Goal: Task Accomplishment & Management: Use online tool/utility

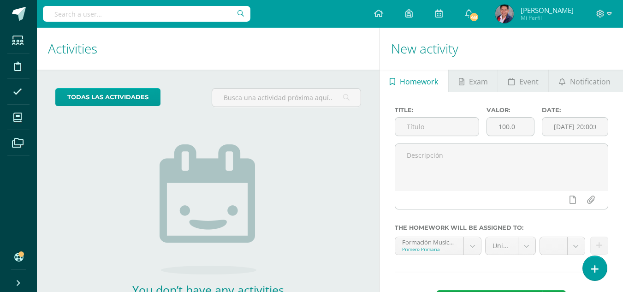
click at [175, 17] on input "text" at bounding box center [147, 14] width 208 height 16
type input "luca mend"
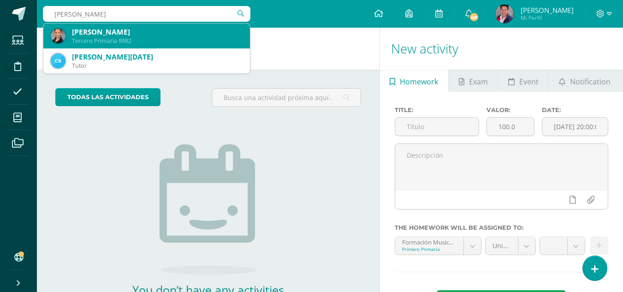
click at [146, 38] on div "Tercero Primaria 9982" at bounding box center [157, 41] width 171 height 8
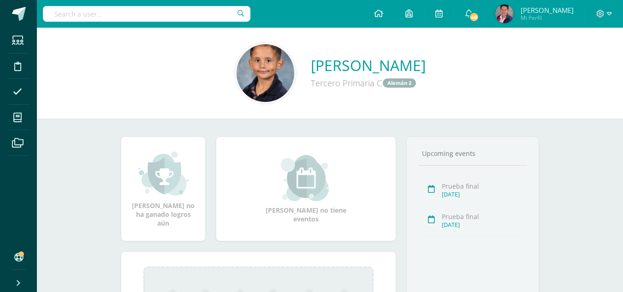
click at [318, 68] on link "[PERSON_NAME]" at bounding box center [368, 65] width 115 height 20
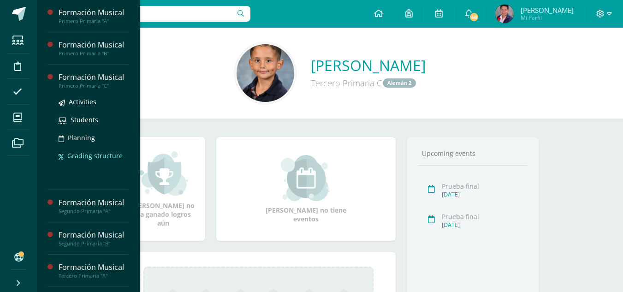
click at [97, 153] on span "Grading structure" at bounding box center [94, 155] width 55 height 9
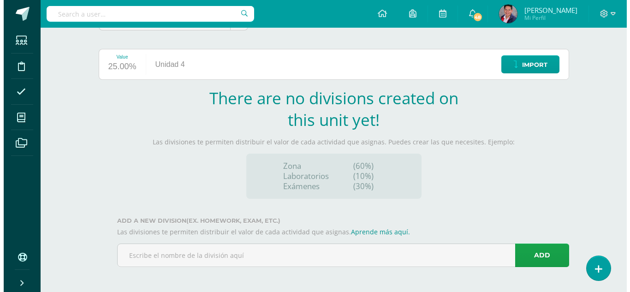
scroll to position [99, 0]
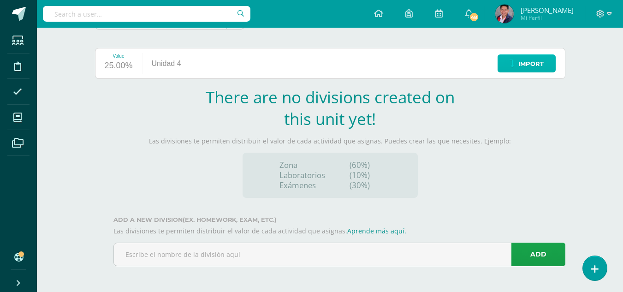
click at [512, 67] on icon at bounding box center [512, 64] width 5 height 8
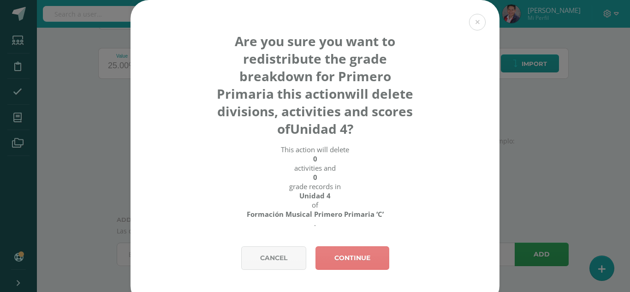
click at [347, 258] on link "Continue" at bounding box center [353, 258] width 74 height 24
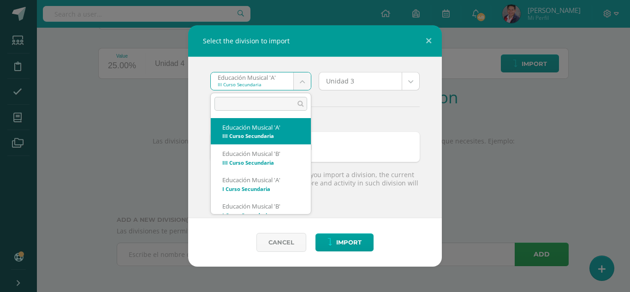
click at [303, 75] on body "Select the division to import Educación Musical 'A' III Curso Secundaria Educac…" at bounding box center [315, 96] width 630 height 391
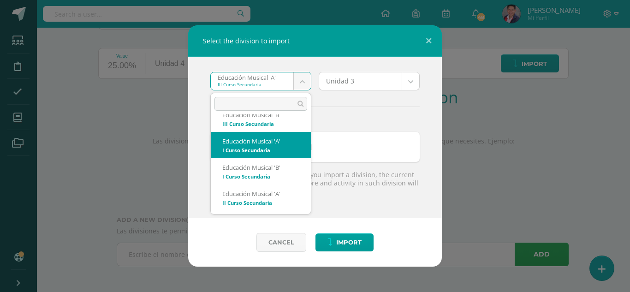
select select "4835"
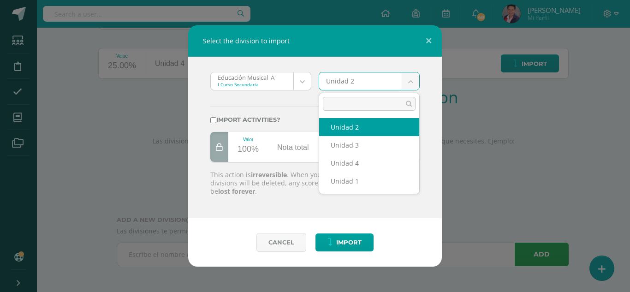
click at [412, 78] on body "Select the division to import Educación Musical 'A' I Curso Secundaria Educació…" at bounding box center [315, 96] width 630 height 391
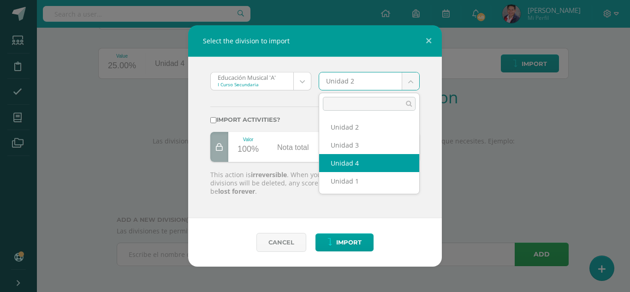
select select "207902"
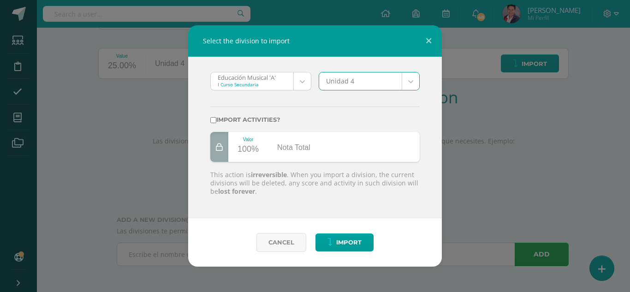
click at [215, 120] on input "Import activities?" at bounding box center [213, 120] width 6 height 6
checkbox input "true"
click at [349, 248] on span "Import" at bounding box center [348, 242] width 25 height 17
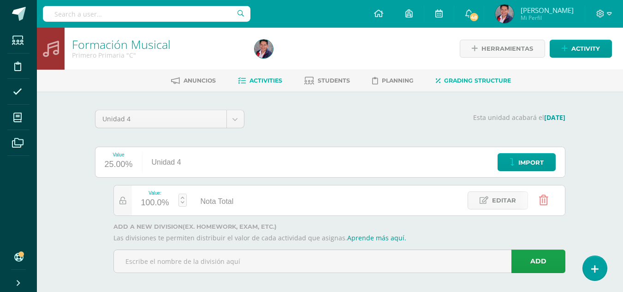
click at [265, 83] on span "Activities" at bounding box center [266, 80] width 33 height 7
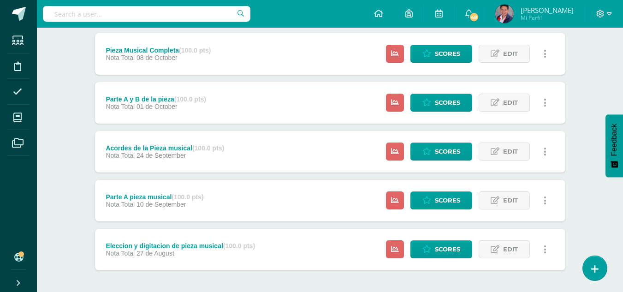
scroll to position [160, 0]
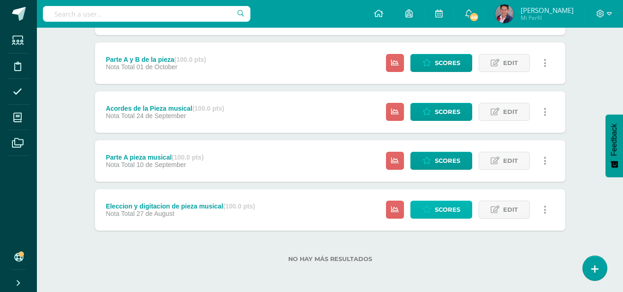
click at [439, 206] on span "Scores" at bounding box center [447, 209] width 25 height 17
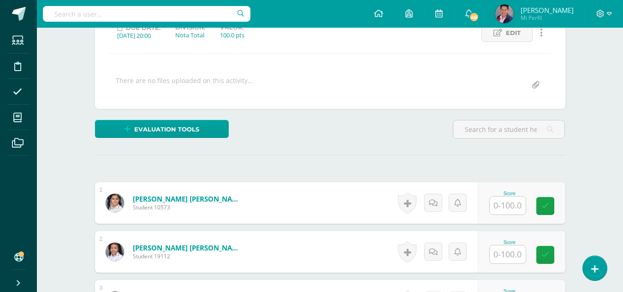
scroll to position [139, 0]
click at [510, 209] on input "text" at bounding box center [508, 205] width 36 height 18
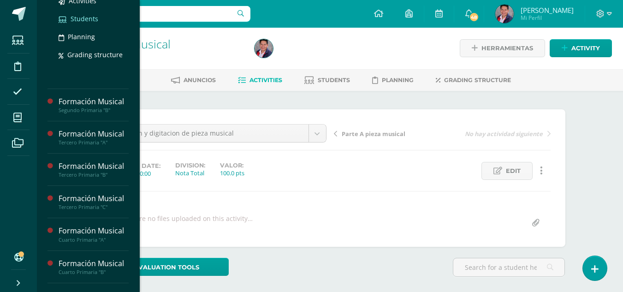
scroll to position [138, 0]
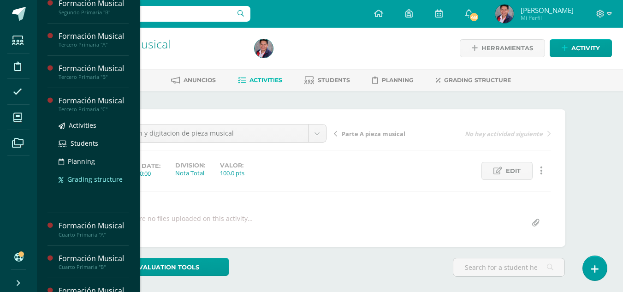
click at [93, 181] on span "Grading structure" at bounding box center [94, 179] width 55 height 9
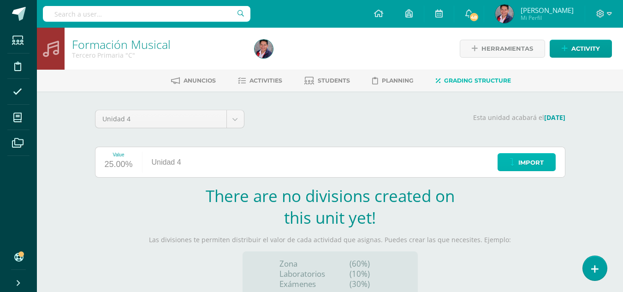
click at [532, 161] on span "Import" at bounding box center [531, 162] width 25 height 17
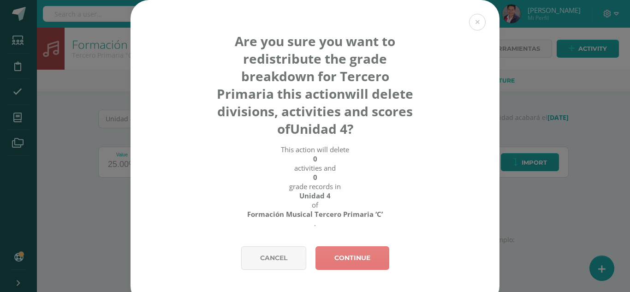
click at [363, 251] on link "Continue" at bounding box center [353, 258] width 74 height 24
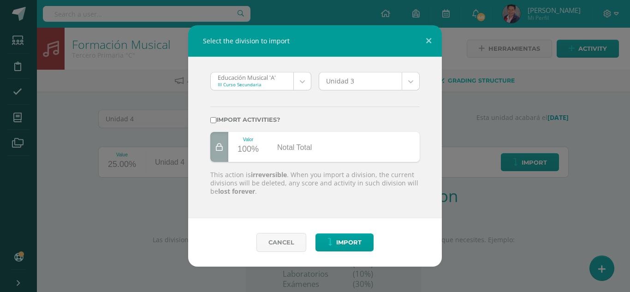
click at [304, 83] on body "Select the division to import Educación Musical 'A' III Curso Secundaria Educac…" at bounding box center [315, 195] width 630 height 391
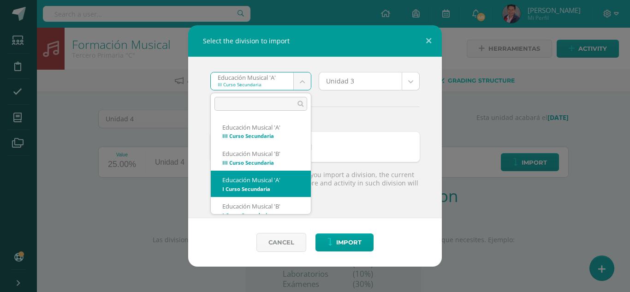
select select "4835"
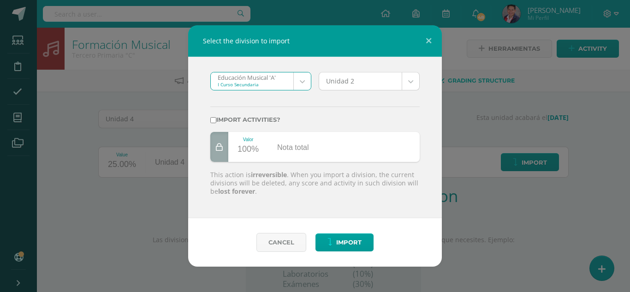
click at [412, 83] on body "Select the division to import Educación Musical 'A' I Curso Secundaria Educació…" at bounding box center [315, 195] width 630 height 391
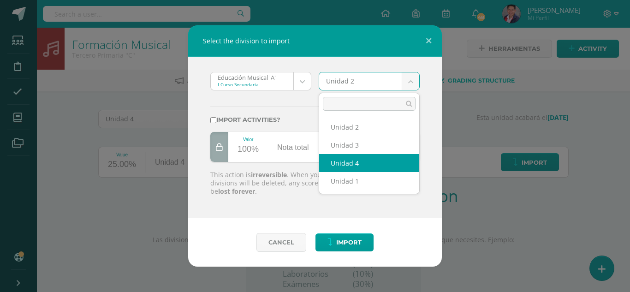
select select "207902"
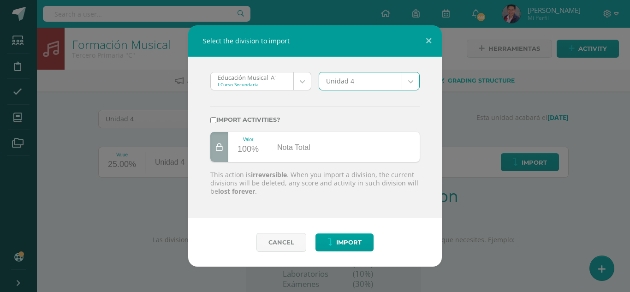
click at [214, 117] on input "Import activities?" at bounding box center [213, 120] width 6 height 6
checkbox input "true"
click at [347, 241] on span "Import" at bounding box center [348, 242] width 25 height 17
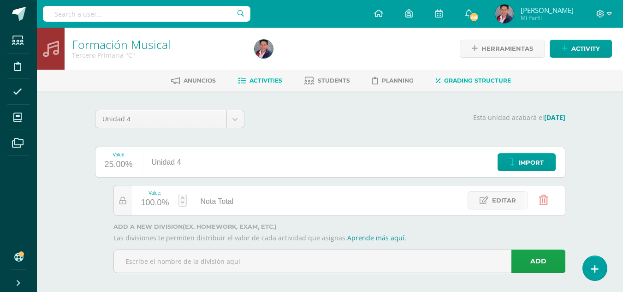
click at [265, 82] on span "Activities" at bounding box center [266, 80] width 33 height 7
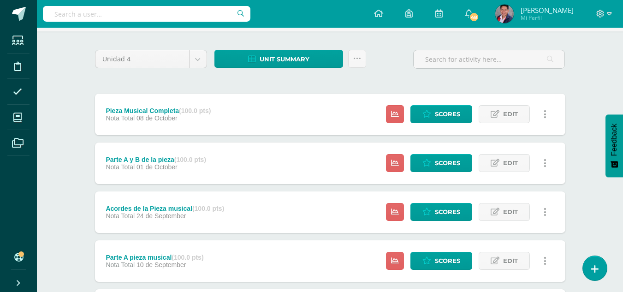
scroll to position [138, 0]
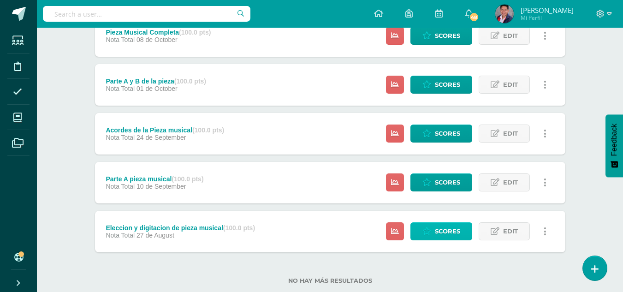
click at [435, 231] on link "Scores" at bounding box center [442, 231] width 62 height 18
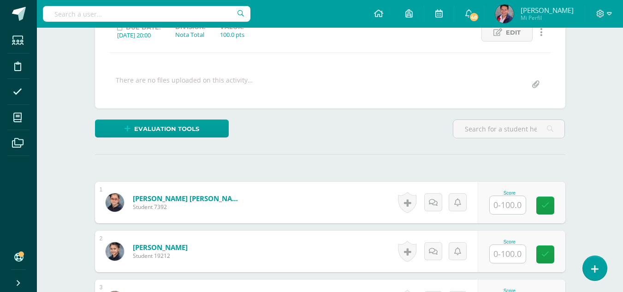
scroll to position [139, 0]
click at [505, 208] on input "text" at bounding box center [508, 205] width 36 height 18
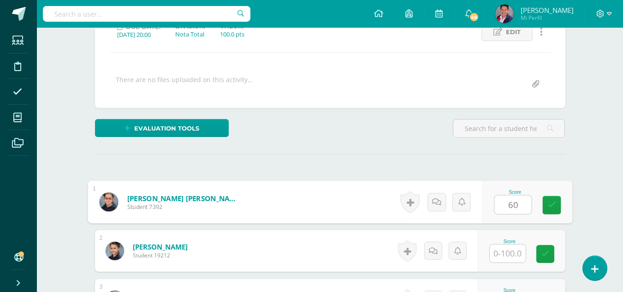
type input "60"
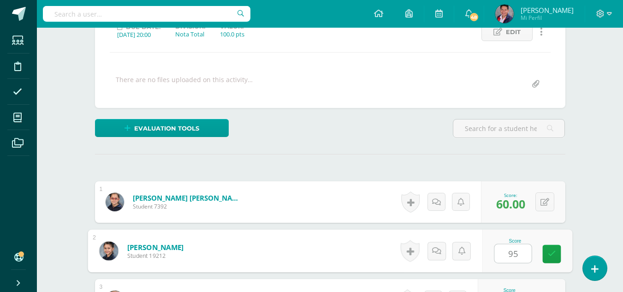
type input "95"
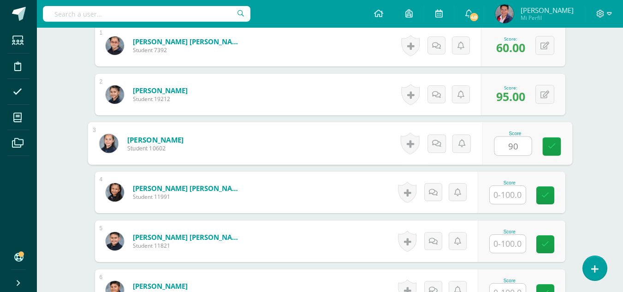
type input "90"
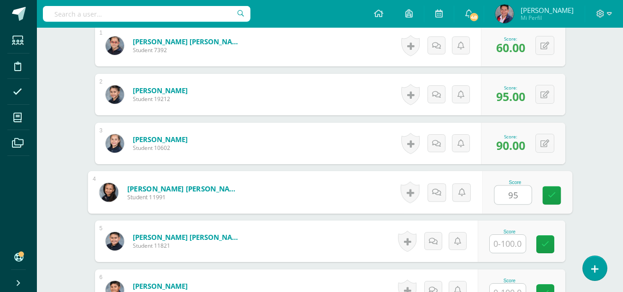
type input "95"
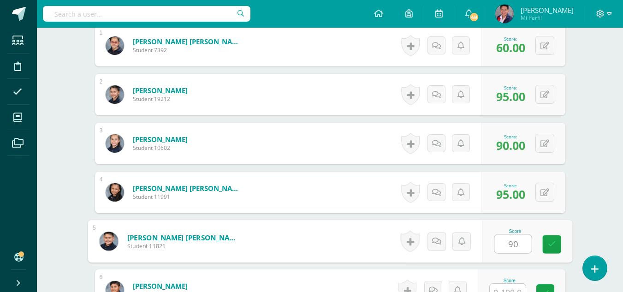
type input "90"
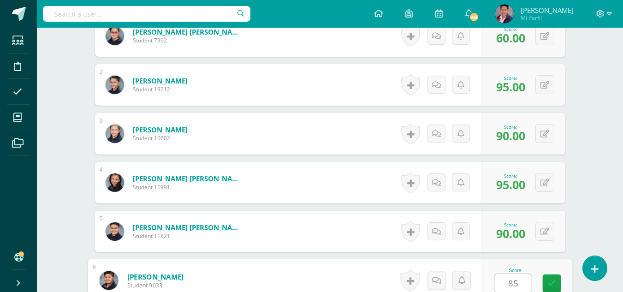
type input "85"
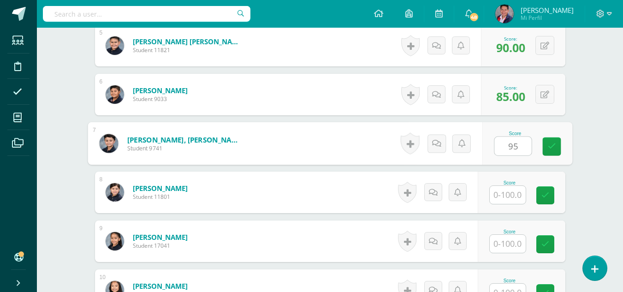
type input "95"
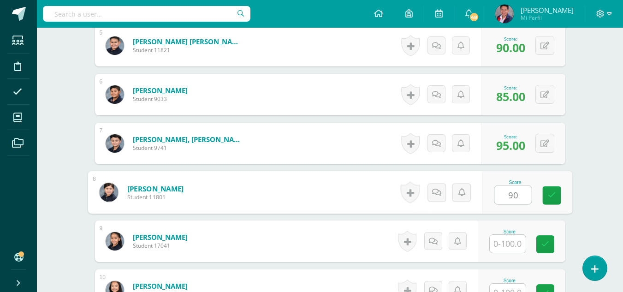
type input "90"
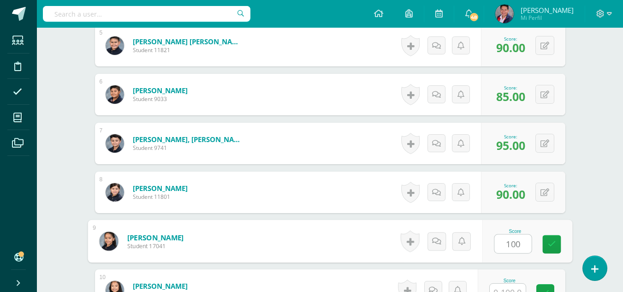
type input "100"
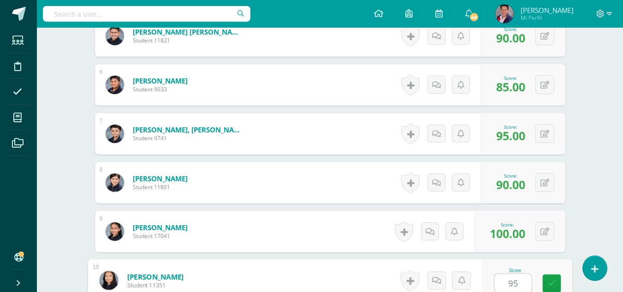
type input "95"
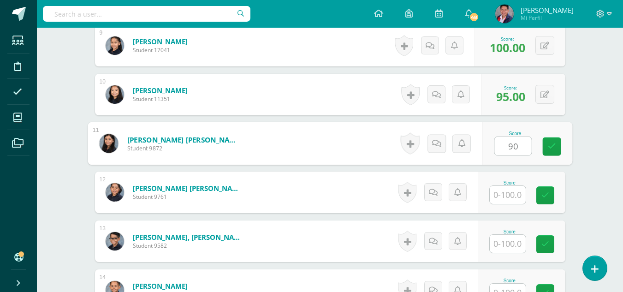
type input "90"
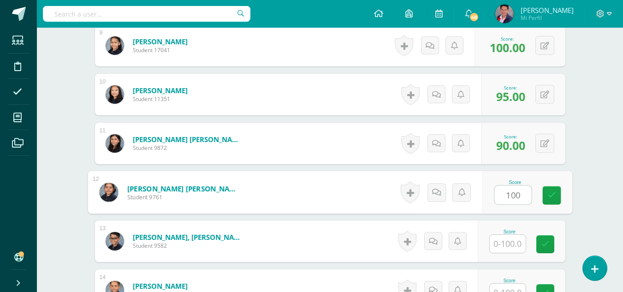
type input "100"
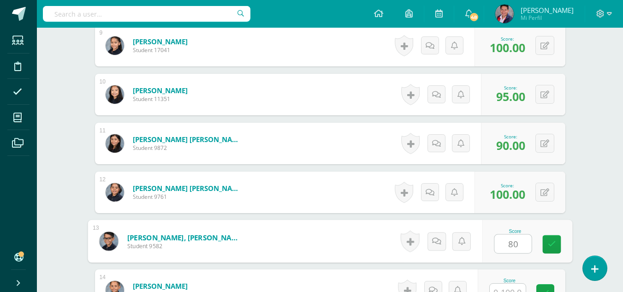
type input "80"
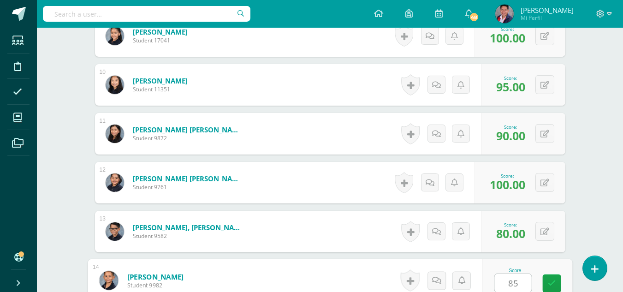
type input "85"
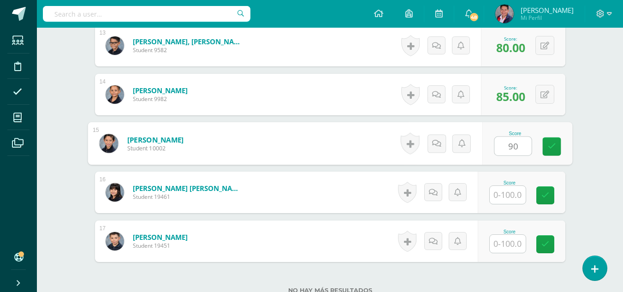
type input "90"
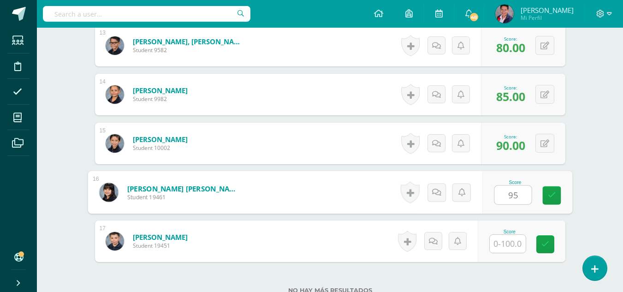
type input "95"
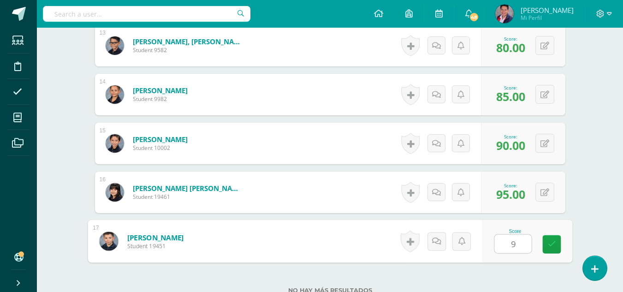
type input "90"
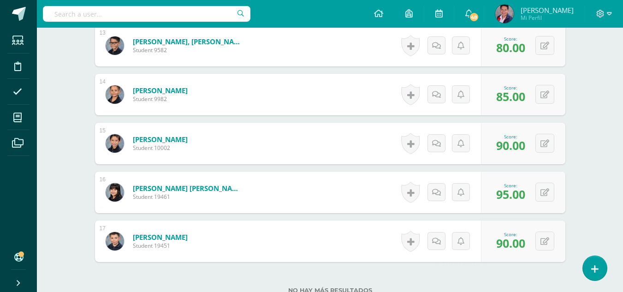
scroll to position [958, 0]
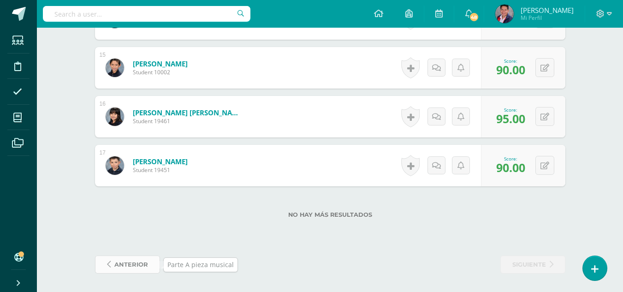
click at [117, 262] on span "anterior" at bounding box center [131, 264] width 34 height 17
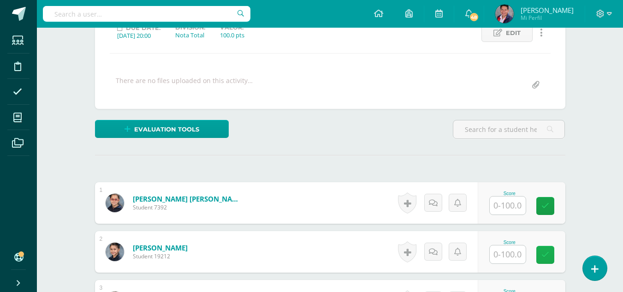
scroll to position [185, 0]
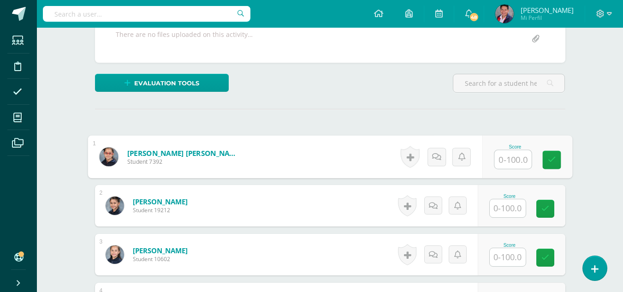
click at [509, 159] on input "text" at bounding box center [513, 159] width 37 height 18
type input "65"
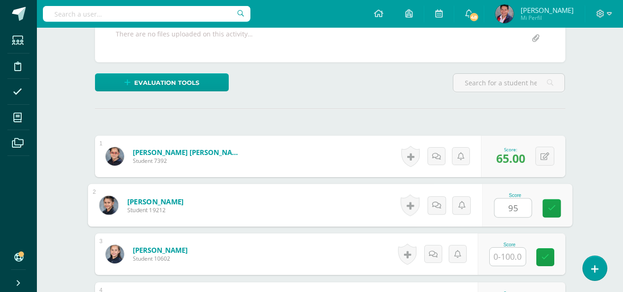
type input "95"
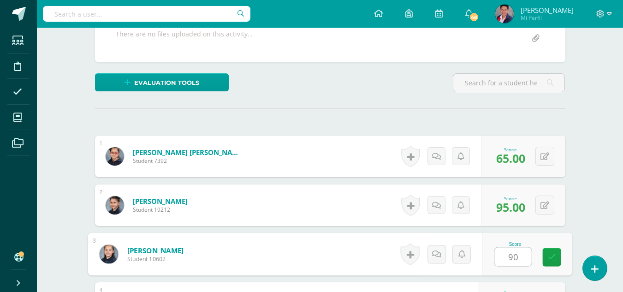
type input "90"
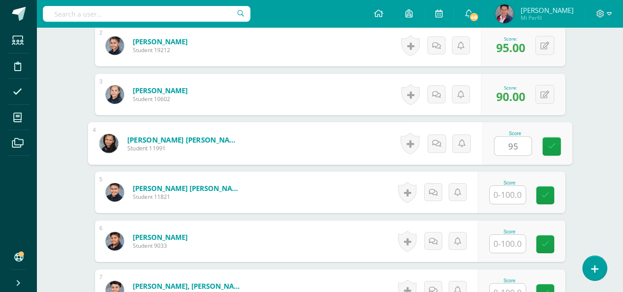
type input "95"
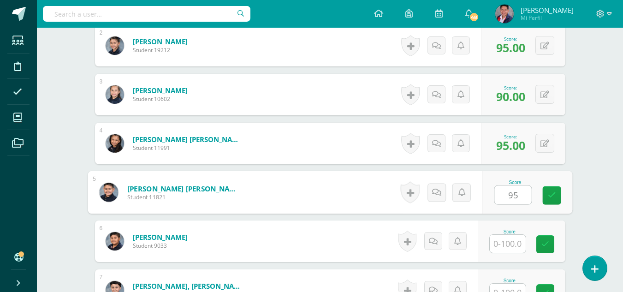
type input "95"
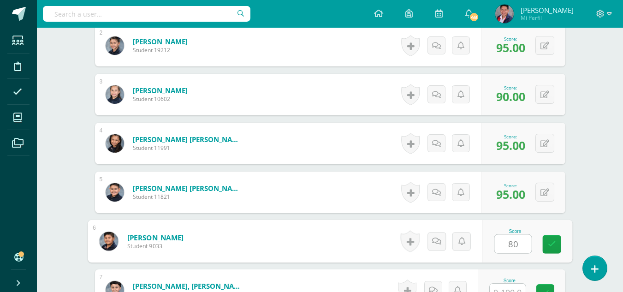
type input "80"
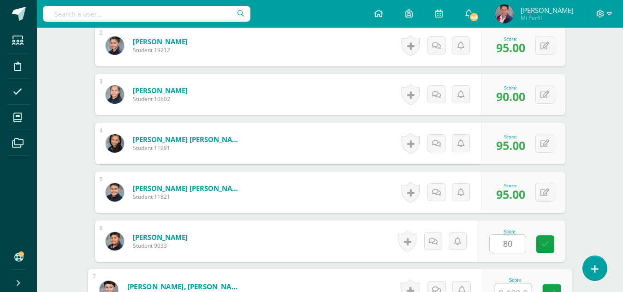
scroll to position [354, 0]
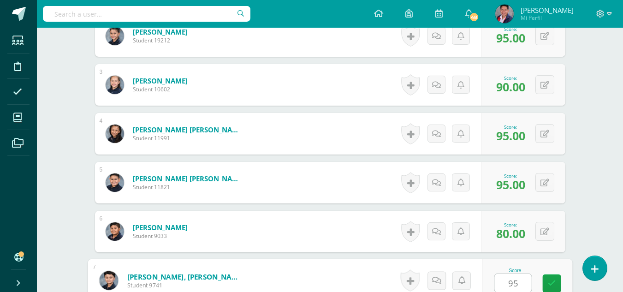
type input "95"
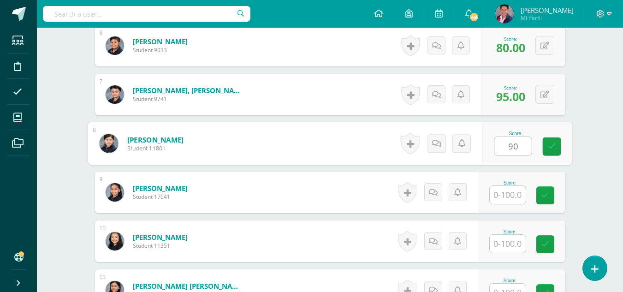
type input "90"
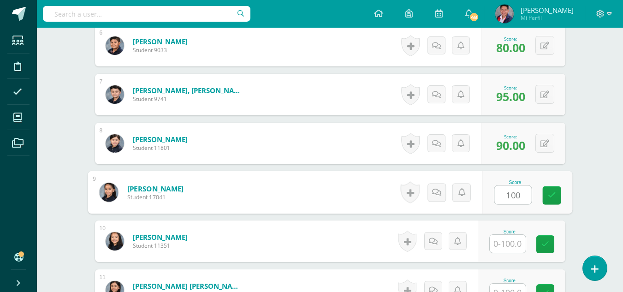
type input "100"
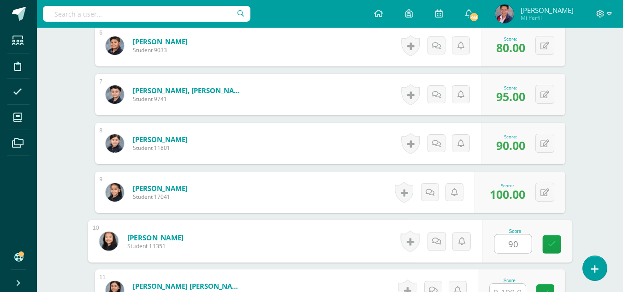
type input "90"
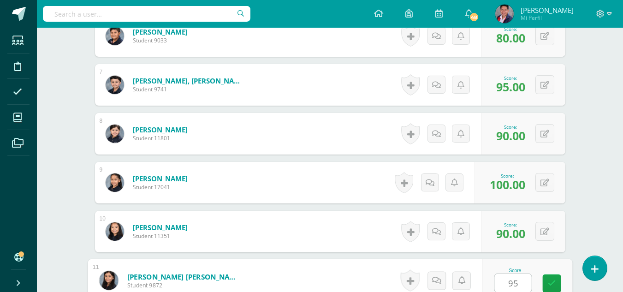
type input "95"
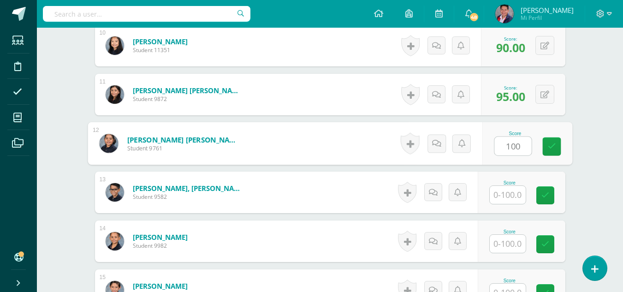
type input "100"
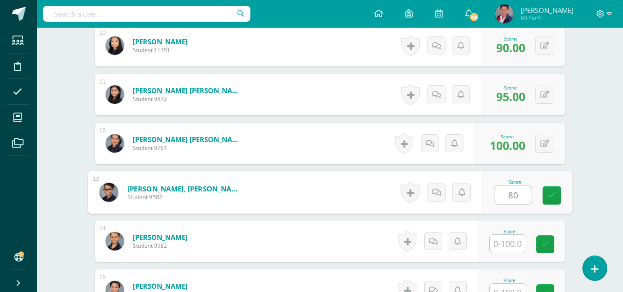
type input "80"
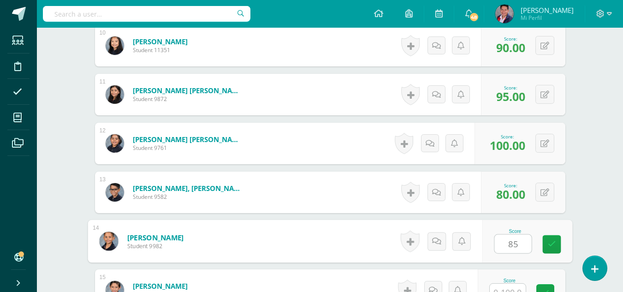
type input "85"
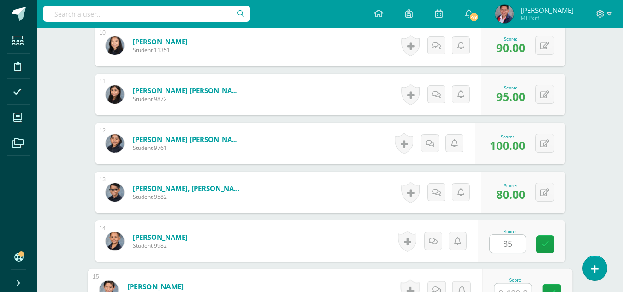
scroll to position [746, 0]
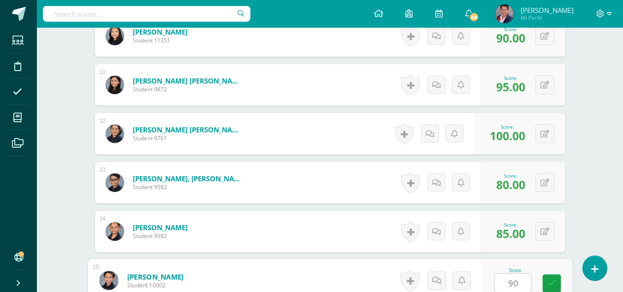
type input "90"
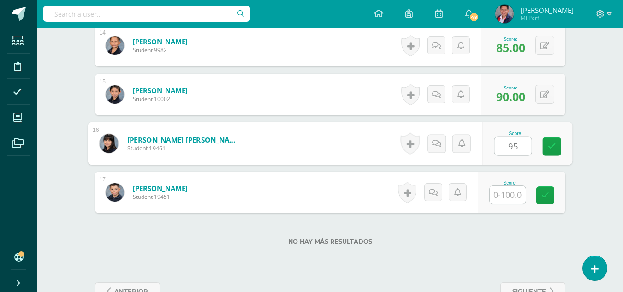
type input "95"
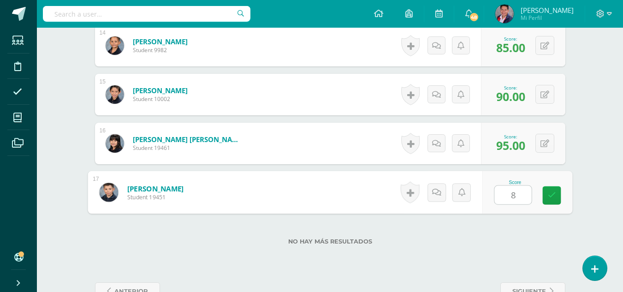
type input "85"
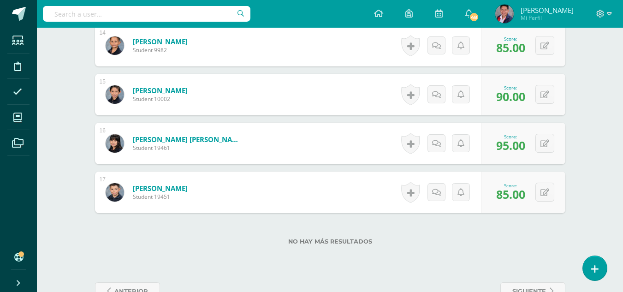
scroll to position [958, 0]
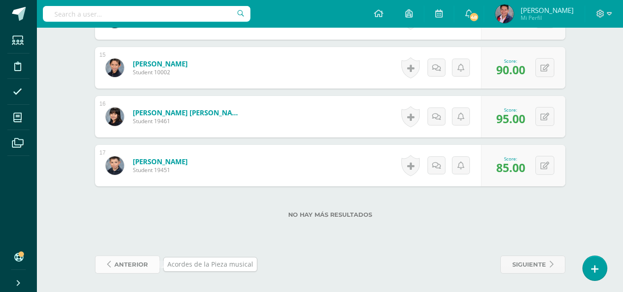
click at [128, 259] on span "anterior" at bounding box center [131, 264] width 34 height 17
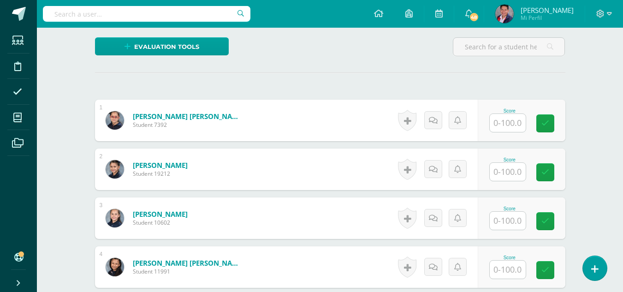
scroll to position [221, 0]
click at [508, 120] on input "text" at bounding box center [508, 123] width 36 height 18
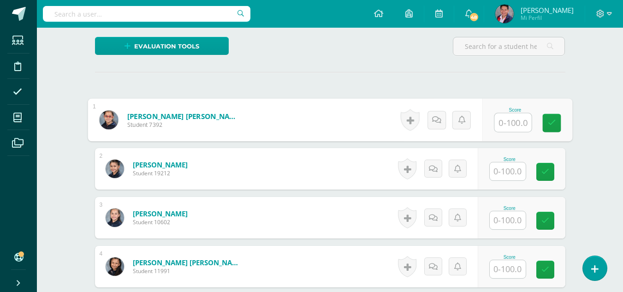
scroll to position [222, 0]
click at [524, 121] on input "text" at bounding box center [513, 122] width 37 height 18
click at [511, 126] on input "text" at bounding box center [513, 122] width 37 height 18
click at [511, 122] on input "text" at bounding box center [513, 122] width 37 height 18
click at [513, 121] on input "text" at bounding box center [513, 122] width 37 height 18
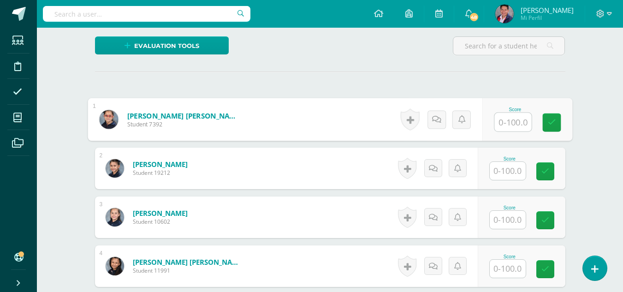
click at [523, 123] on input "text" at bounding box center [513, 122] width 37 height 18
click at [512, 123] on input "text" at bounding box center [513, 122] width 37 height 18
click at [512, 120] on input "text" at bounding box center [513, 122] width 37 height 18
type input "60"
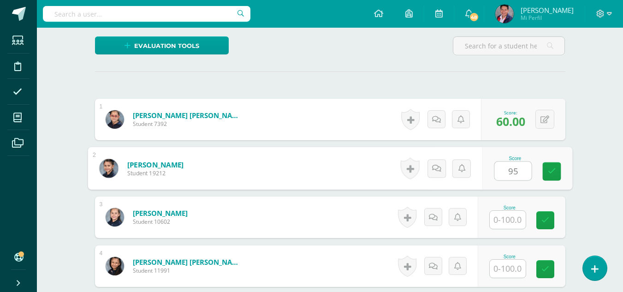
type input "95"
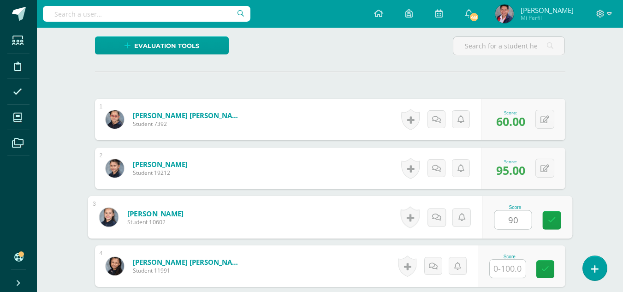
type input "90"
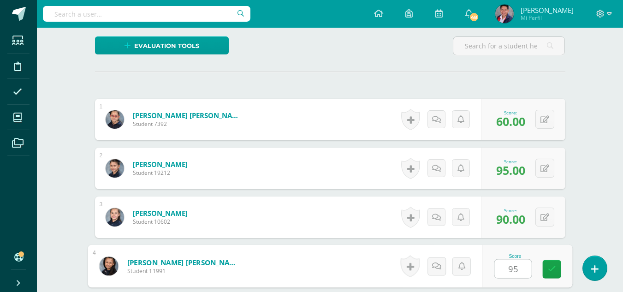
type input "95"
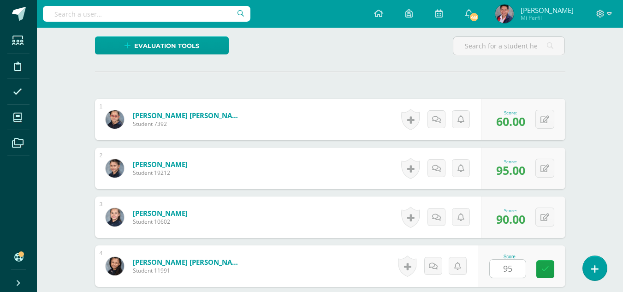
scroll to position [394, 0]
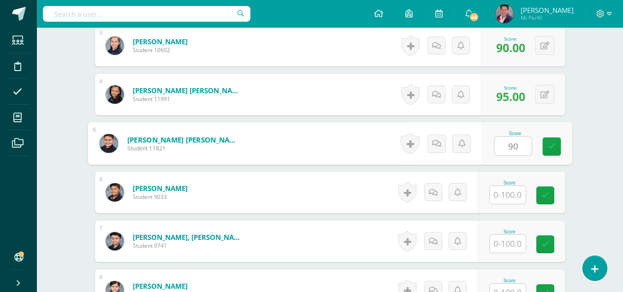
type input "90"
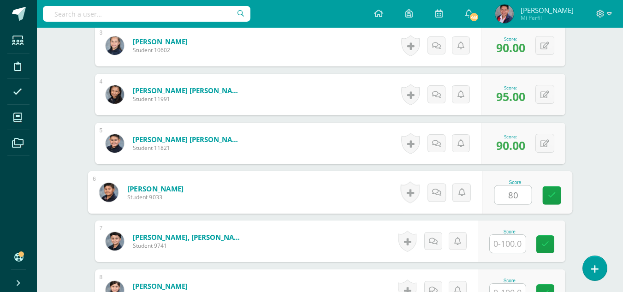
type input "80"
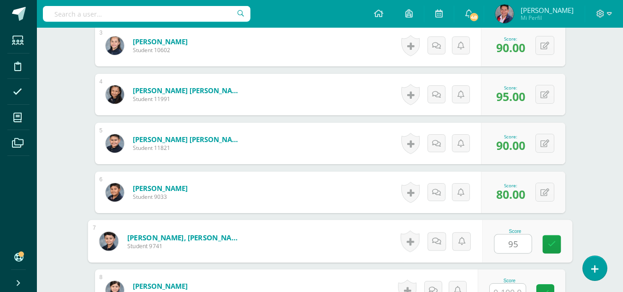
type input "95"
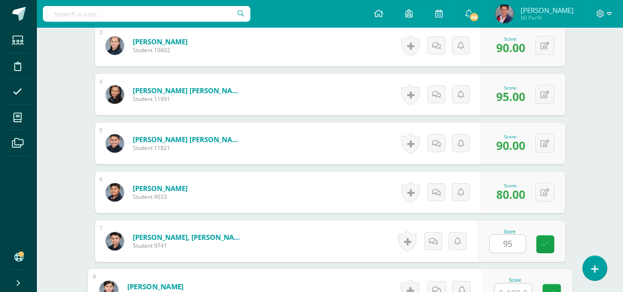
scroll to position [403, 0]
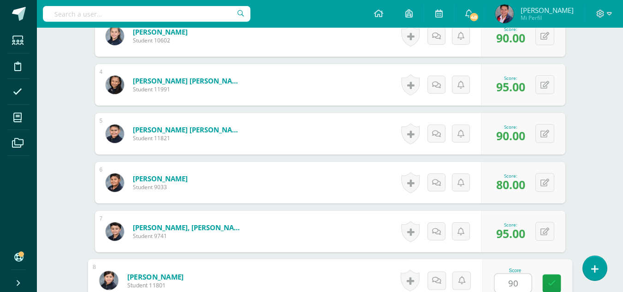
type input "90"
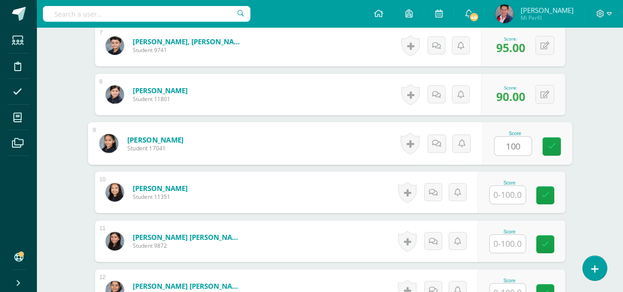
type input "100"
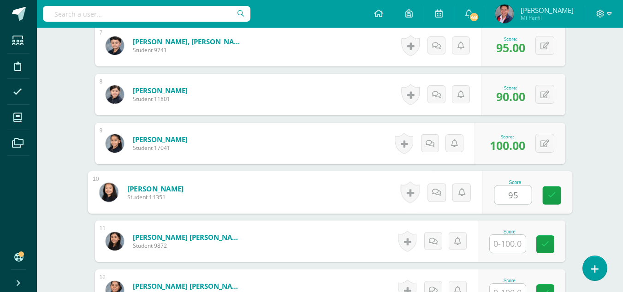
type input "95"
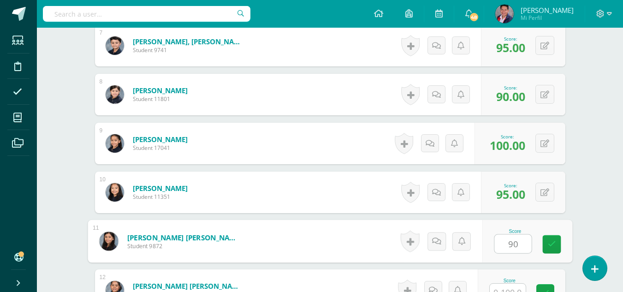
type input "90"
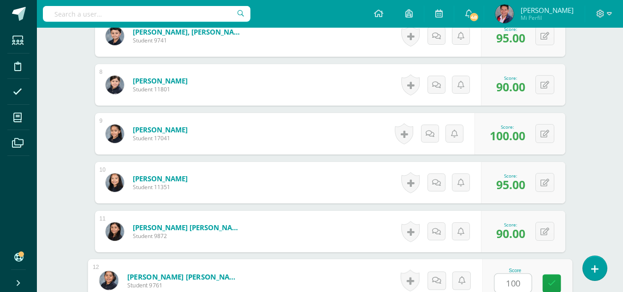
type input "100"
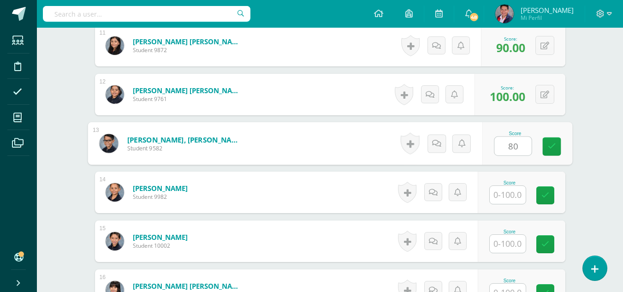
type input "80"
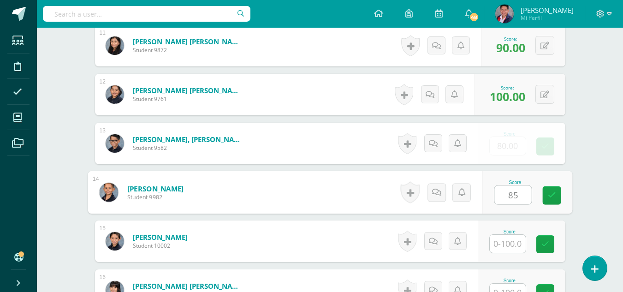
type input "85"
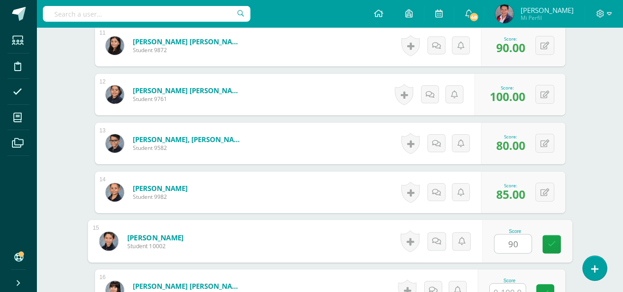
type input "90"
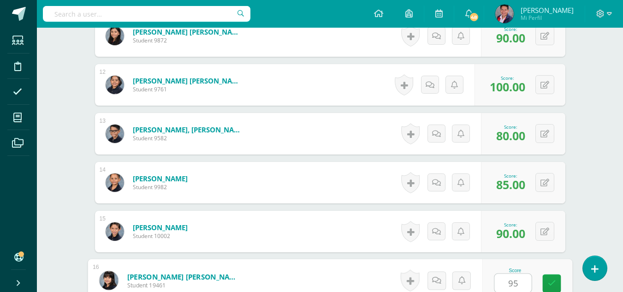
type input "95"
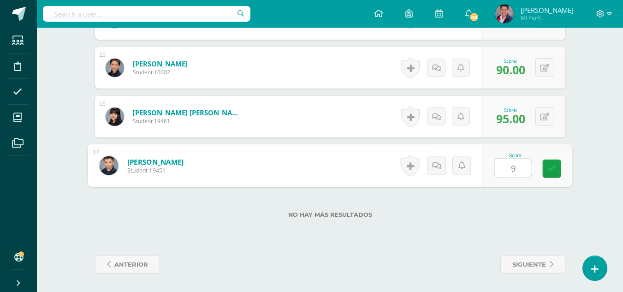
type input "90"
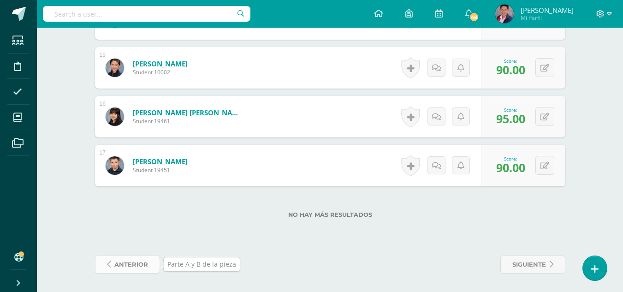
click at [143, 259] on span "anterior" at bounding box center [131, 264] width 34 height 17
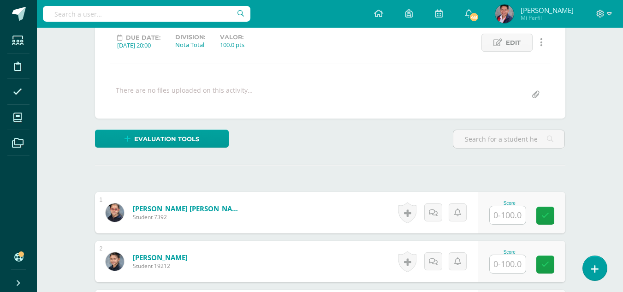
scroll to position [129, 0]
click at [504, 214] on input "text" at bounding box center [508, 215] width 36 height 18
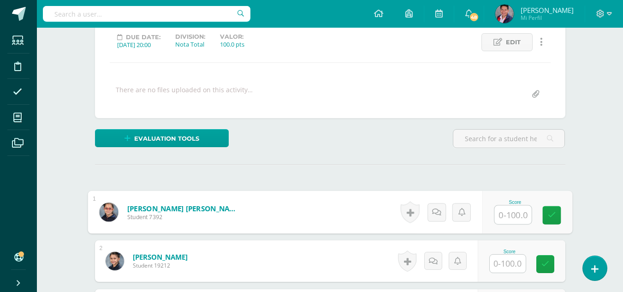
scroll to position [130, 0]
click at [520, 214] on input "text" at bounding box center [513, 214] width 37 height 18
type input "60"
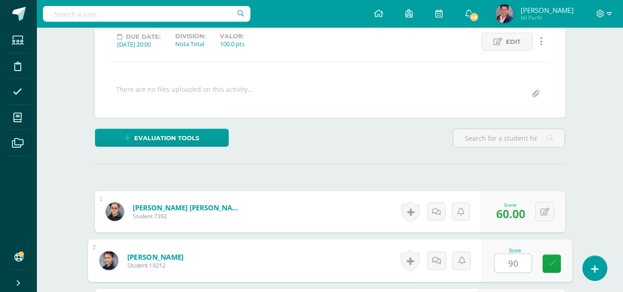
type input "90"
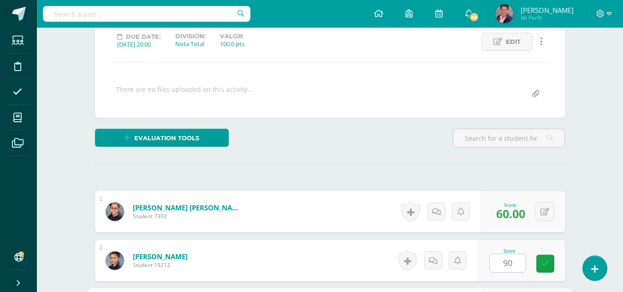
scroll to position [296, 0]
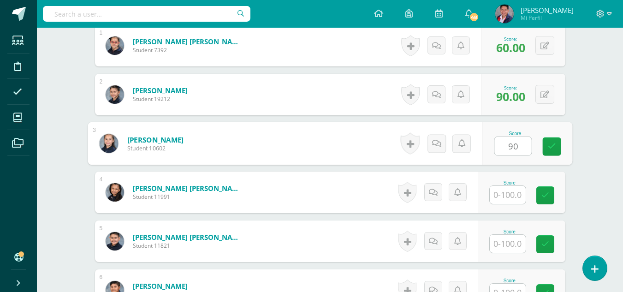
type input "90"
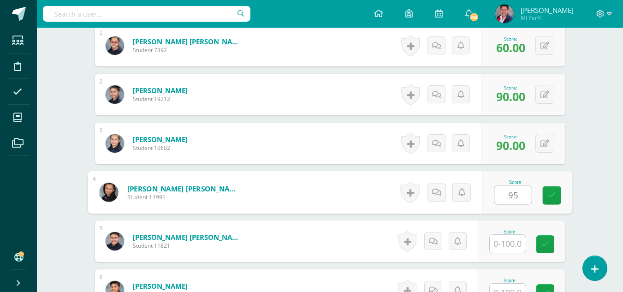
type input "95"
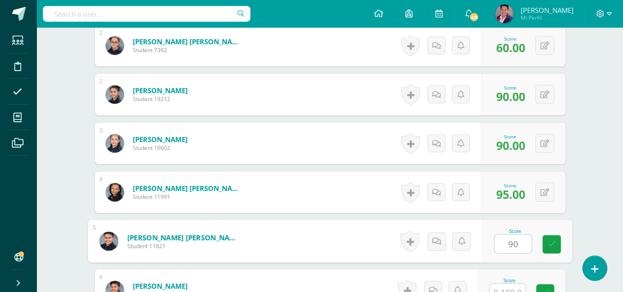
type input "90"
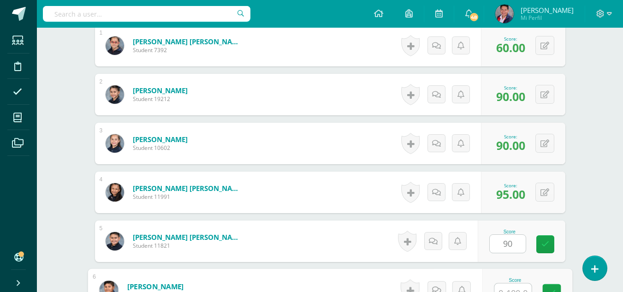
scroll to position [305, 0]
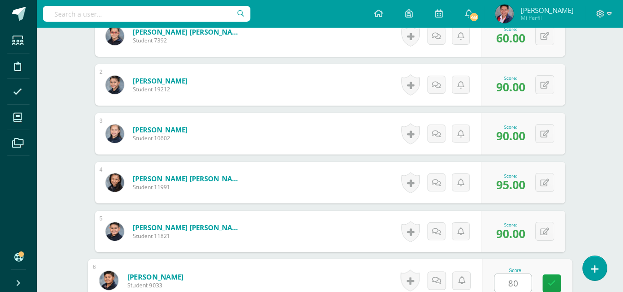
type input "80"
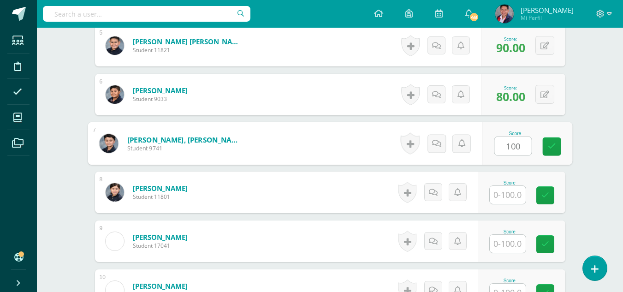
type input "100"
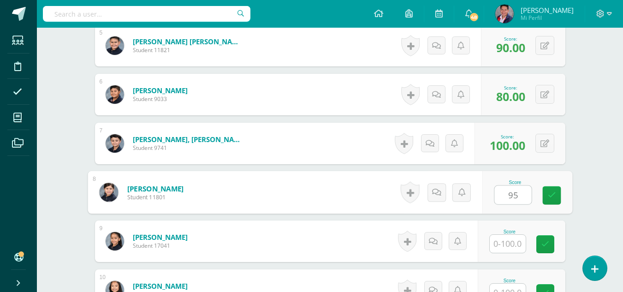
type input "95"
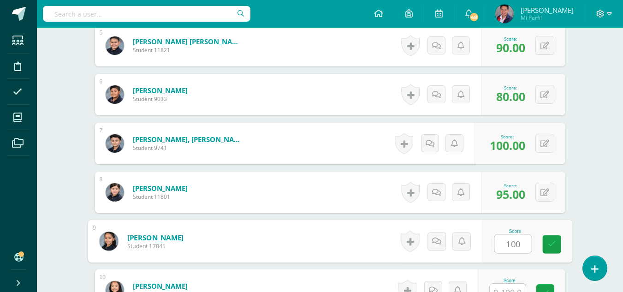
type input "100"
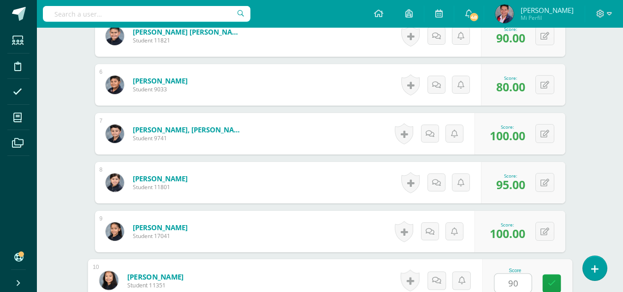
type input "90"
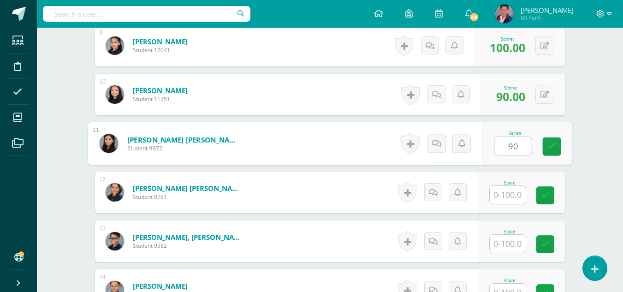
type input "90"
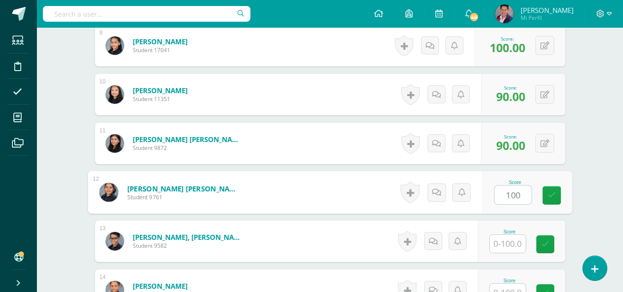
type input "100"
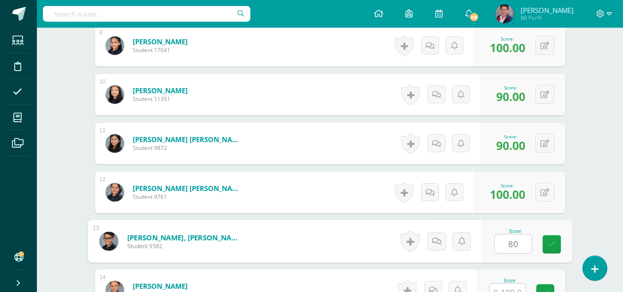
type input "80"
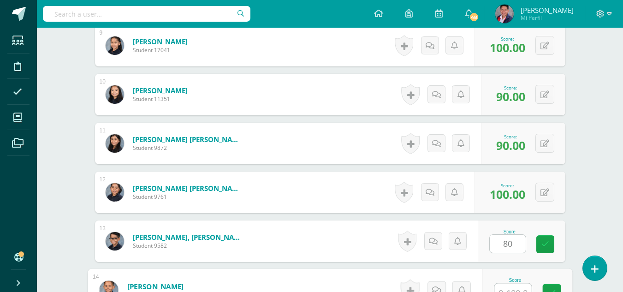
scroll to position [697, 0]
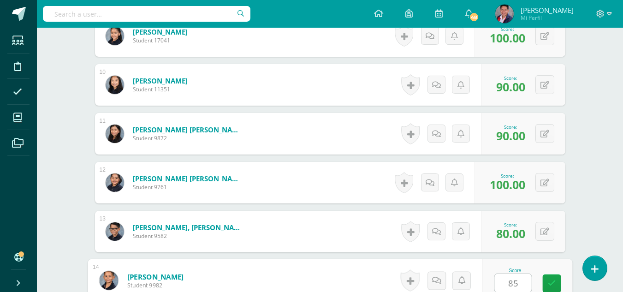
type input "85"
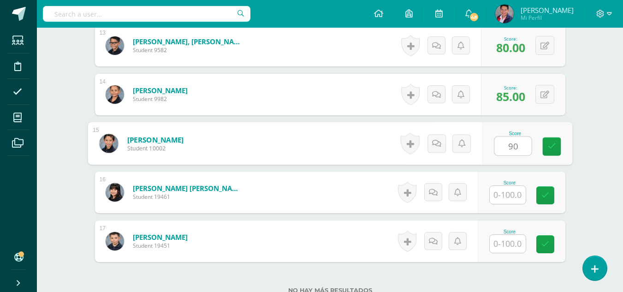
type input "90"
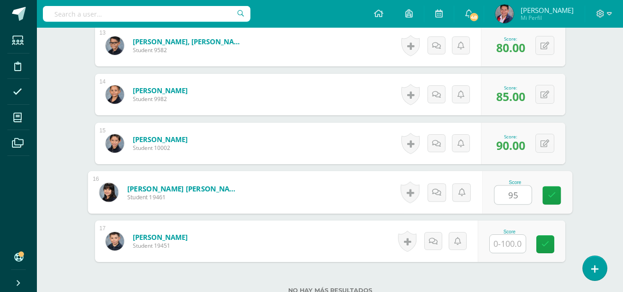
type input "95"
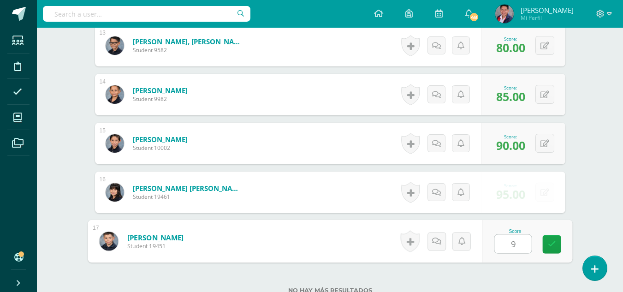
type input "90"
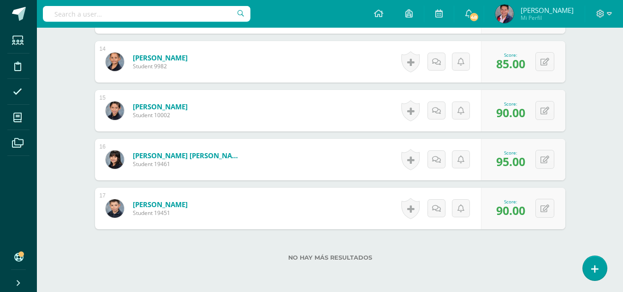
scroll to position [958, 0]
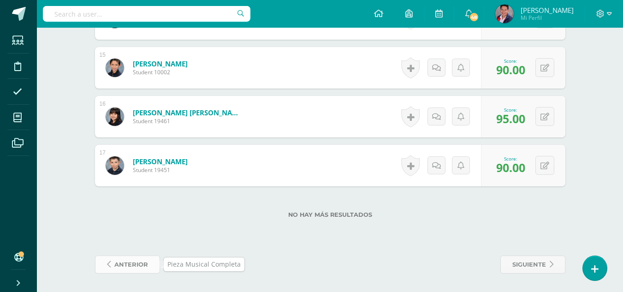
click at [137, 266] on span "anterior" at bounding box center [131, 264] width 34 height 17
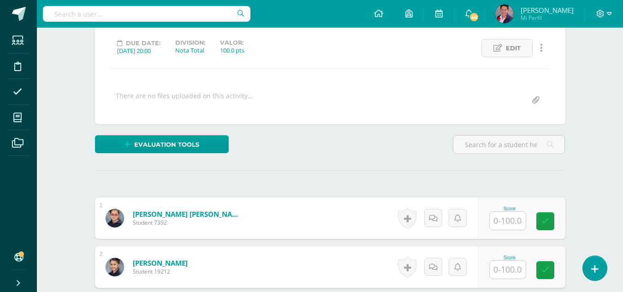
scroll to position [139, 0]
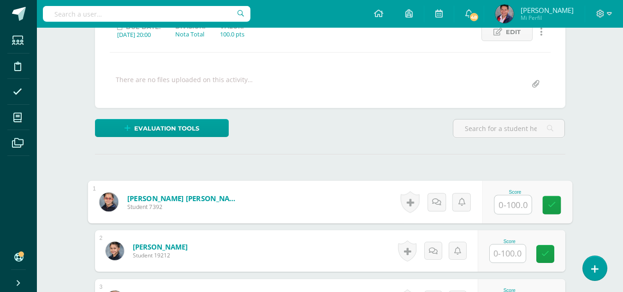
click at [513, 205] on input "text" at bounding box center [513, 205] width 37 height 18
type input "60"
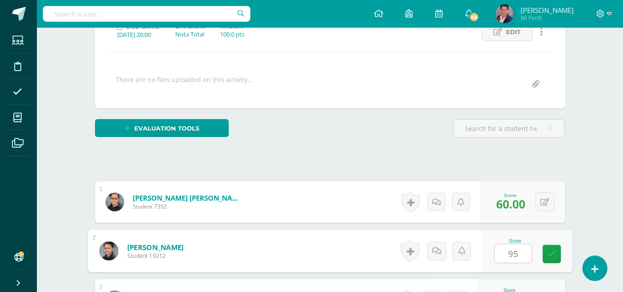
type input "95"
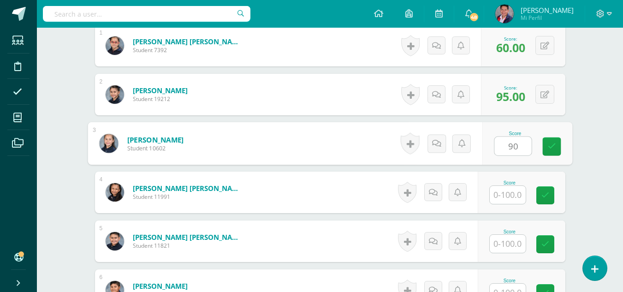
type input "90"
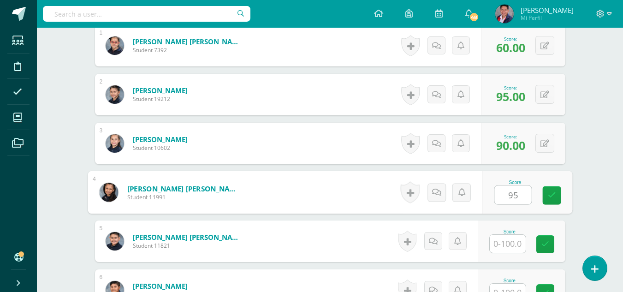
type input "95"
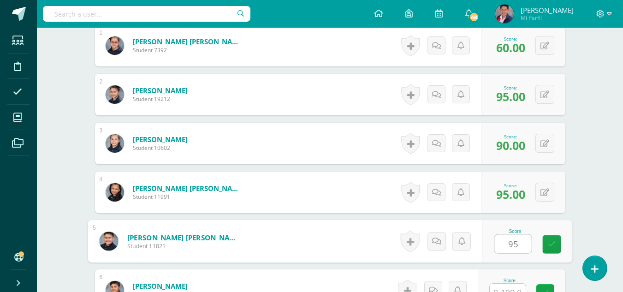
type input "95"
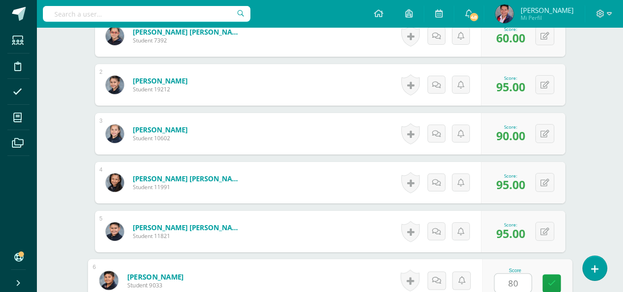
type input "80"
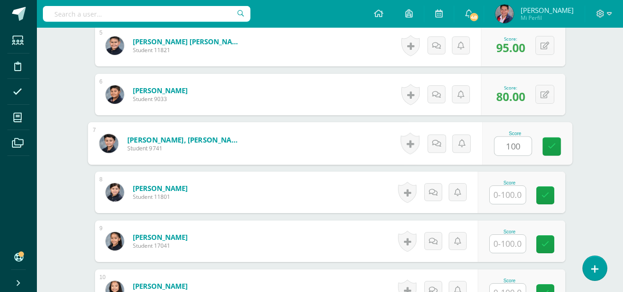
type input "100"
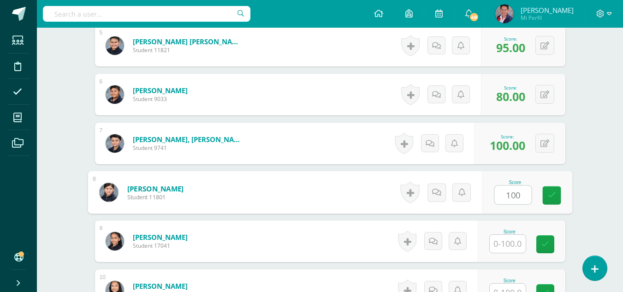
type input "100"
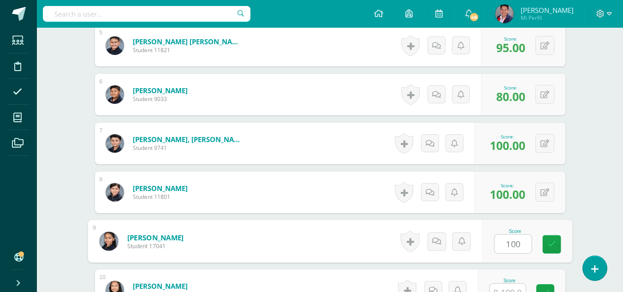
type input "100"
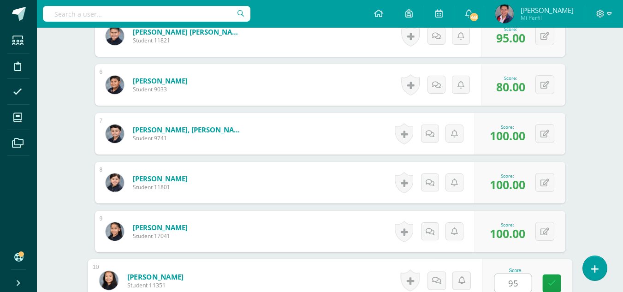
type input "95"
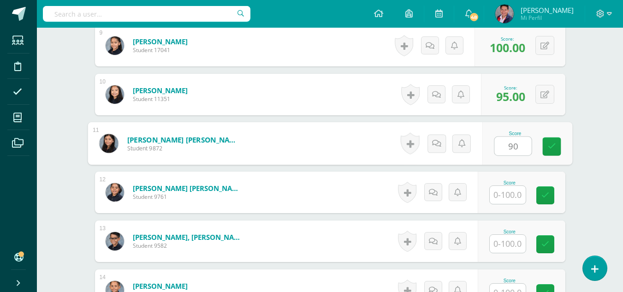
type input "90"
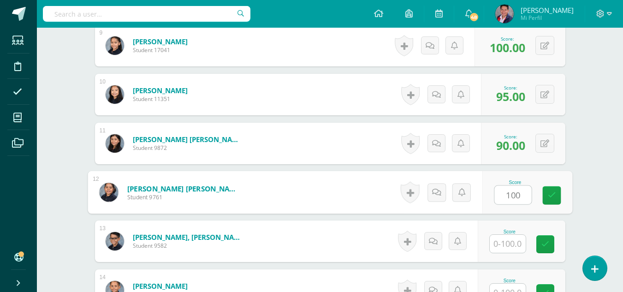
type input "100"
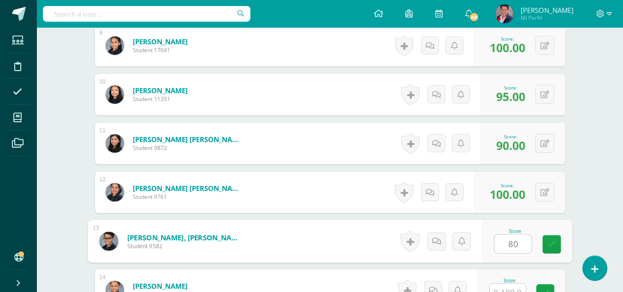
type input "80"
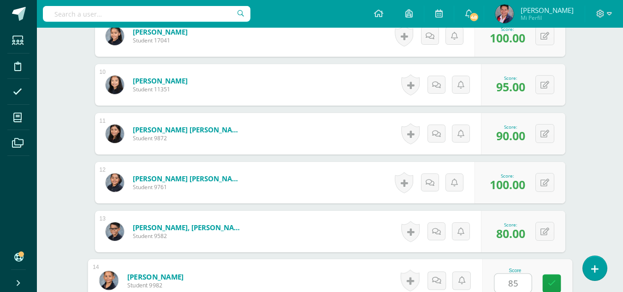
type input "85"
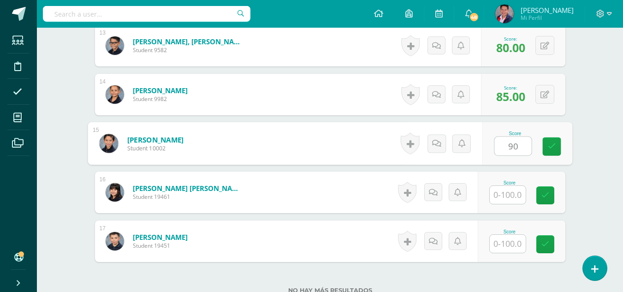
type input "90"
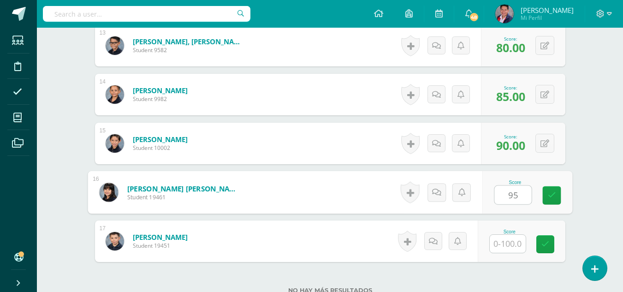
type input "95"
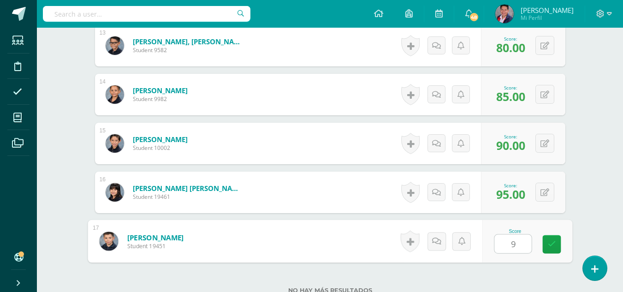
type input "90"
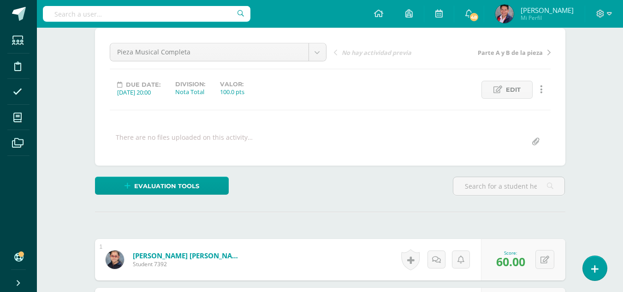
scroll to position [0, 0]
